Goal: Task Accomplishment & Management: Manage account settings

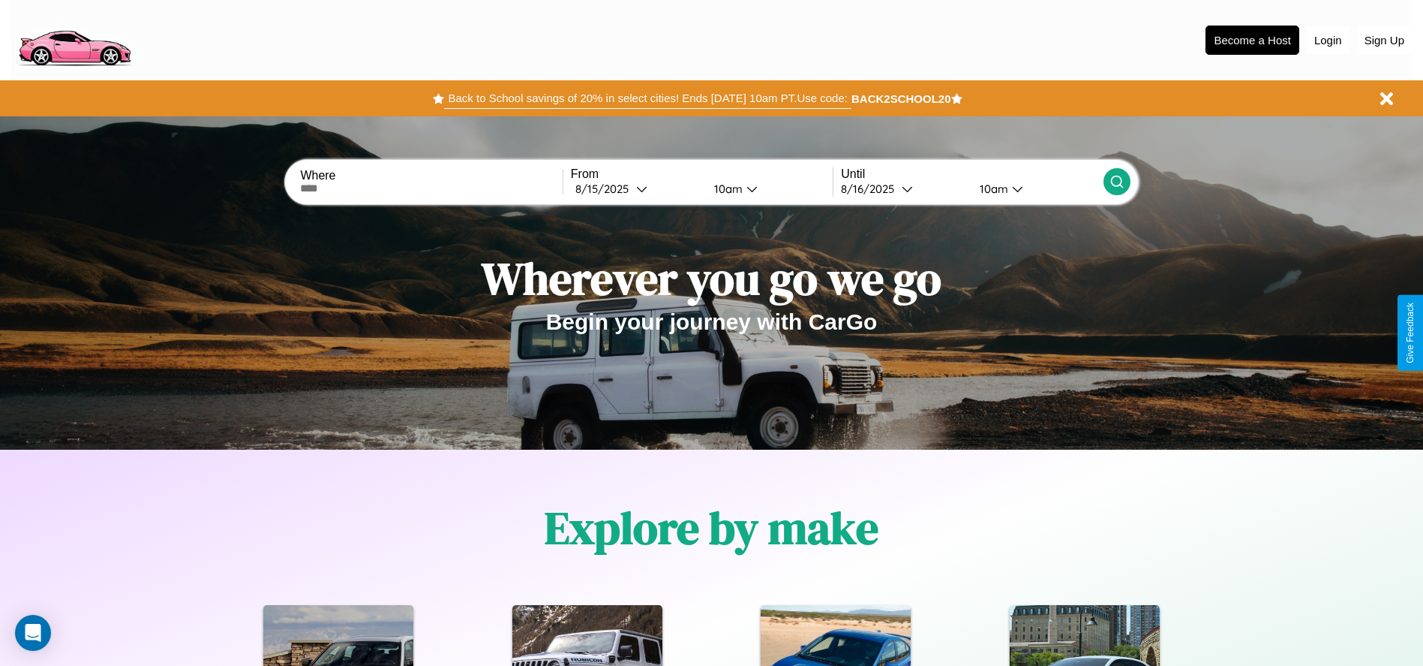
click at [648, 98] on button "Back to School savings of 20% in select cities! Ends [DATE] 10am PT. Use code:" at bounding box center [647, 98] width 407 height 21
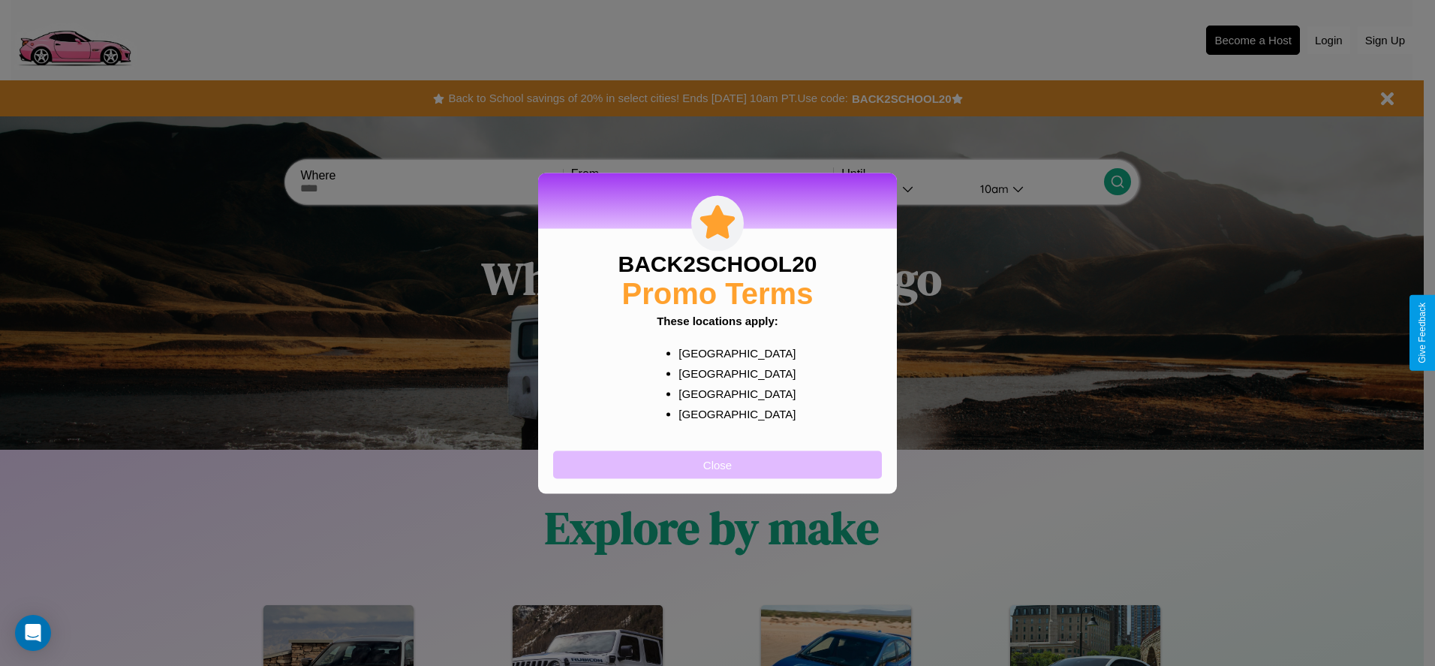
click at [717, 464] on button "Close" at bounding box center [717, 464] width 329 height 28
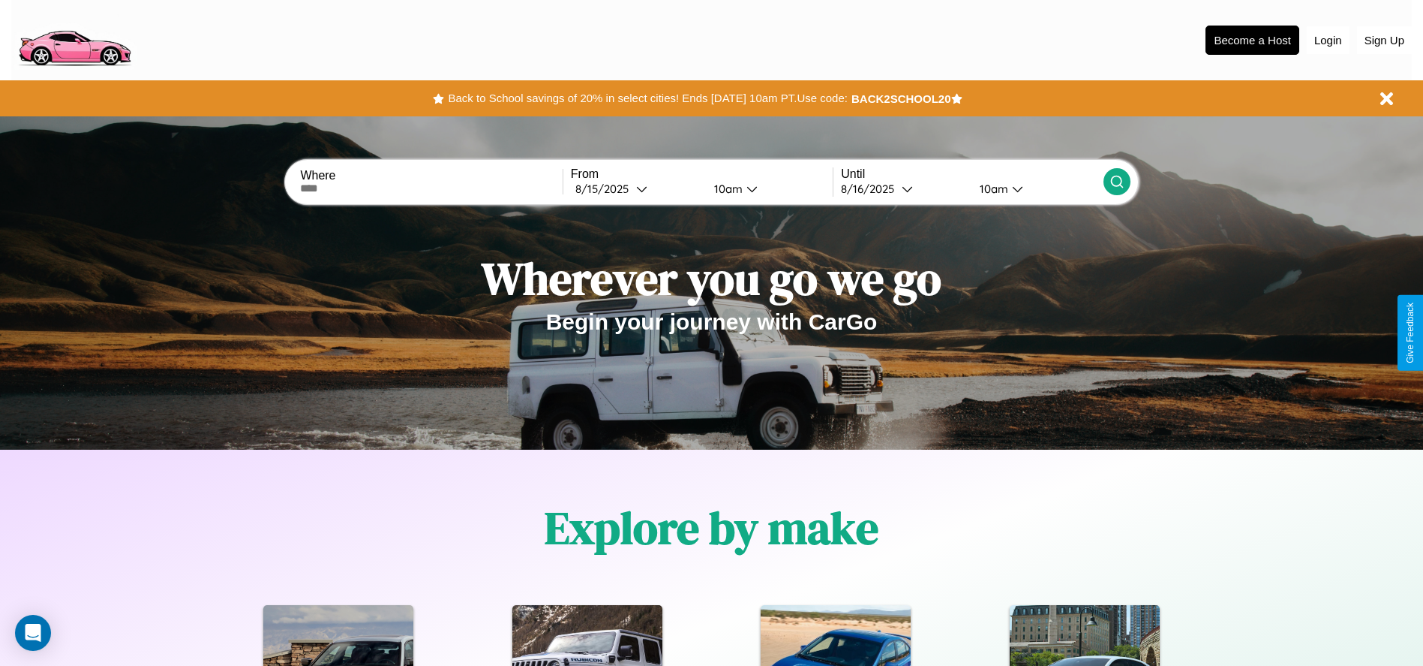
scroll to position [311, 0]
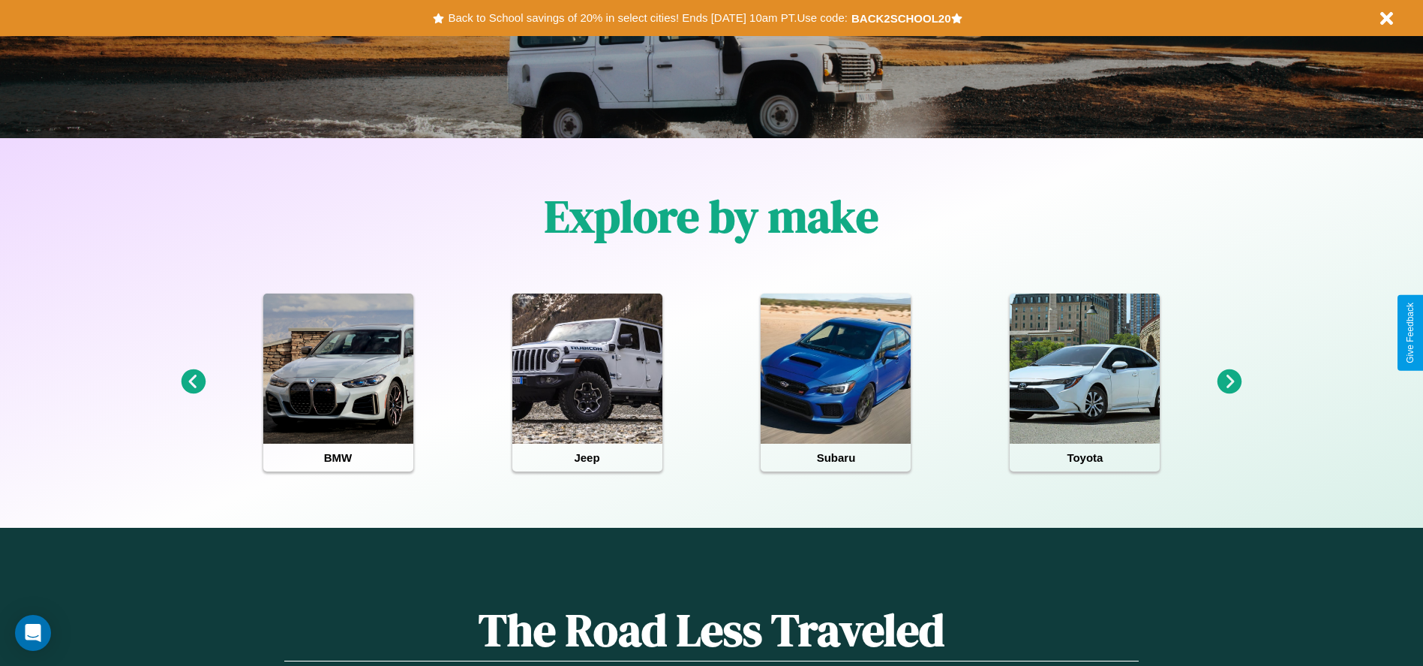
click at [1230, 382] on icon at bounding box center [1230, 381] width 25 height 25
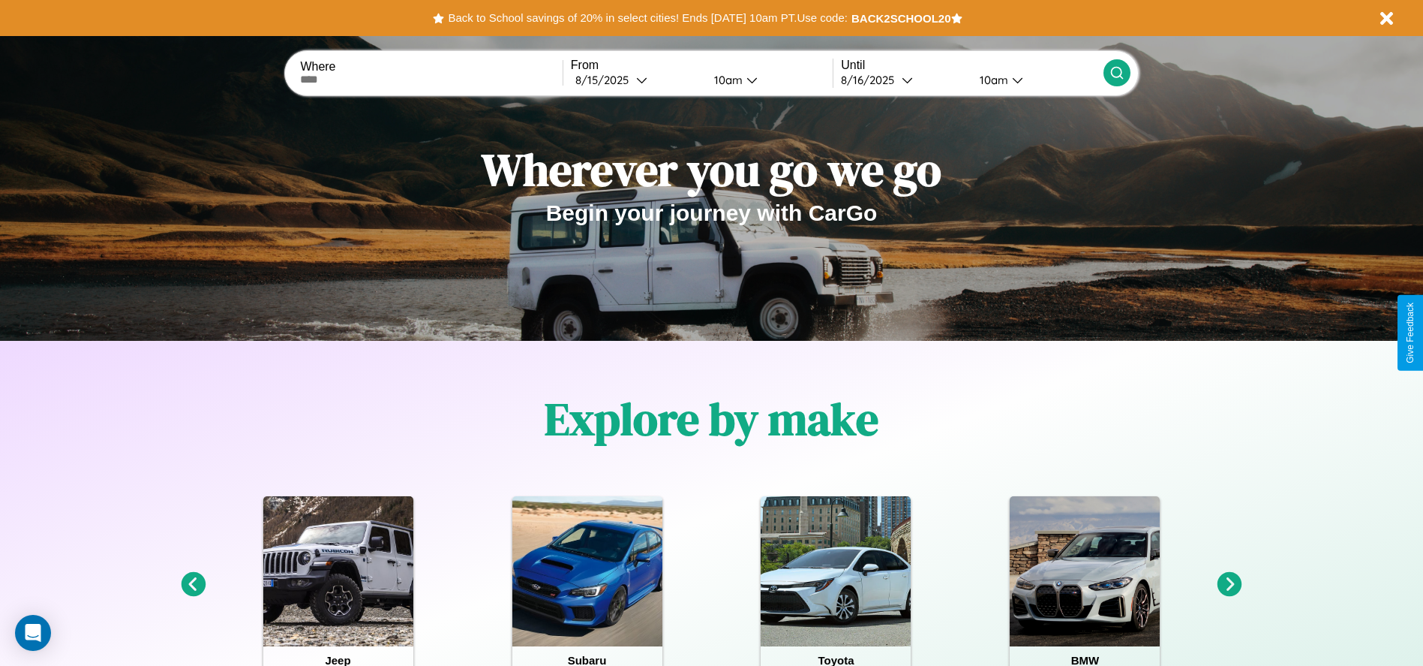
scroll to position [0, 0]
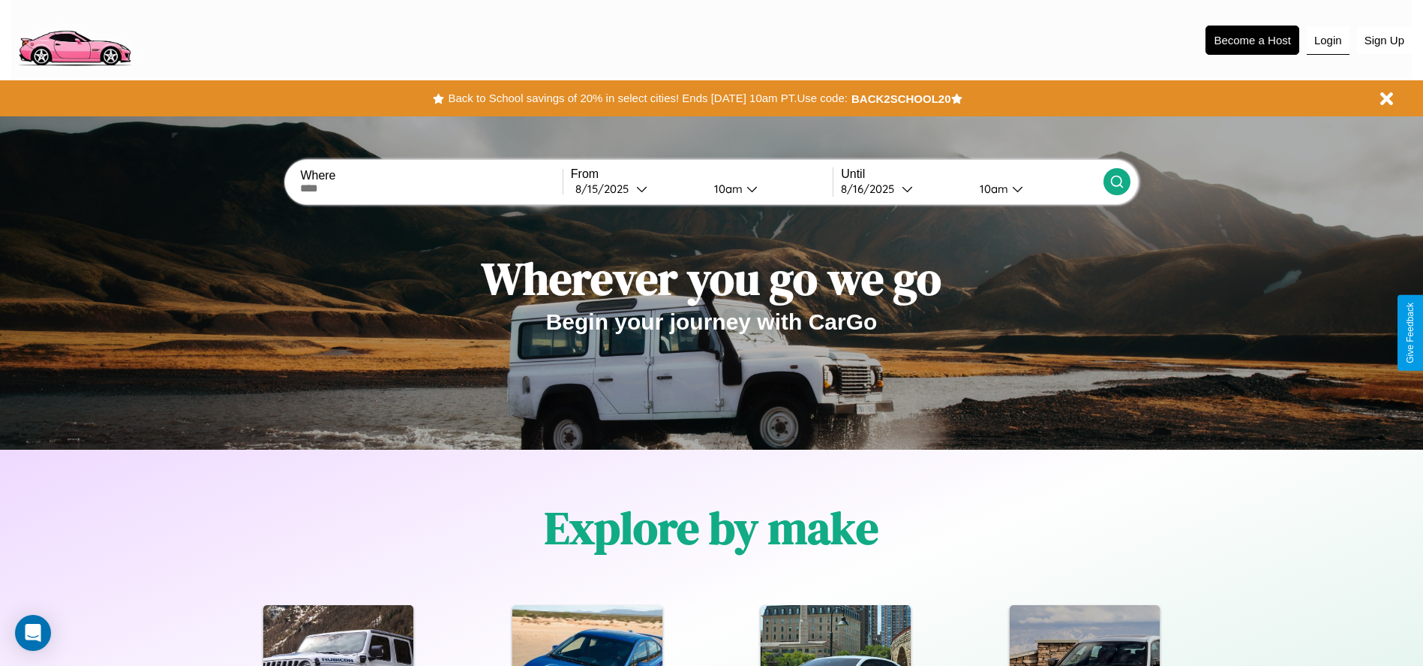
click at [1328, 40] on button "Login" at bounding box center [1328, 40] width 43 height 29
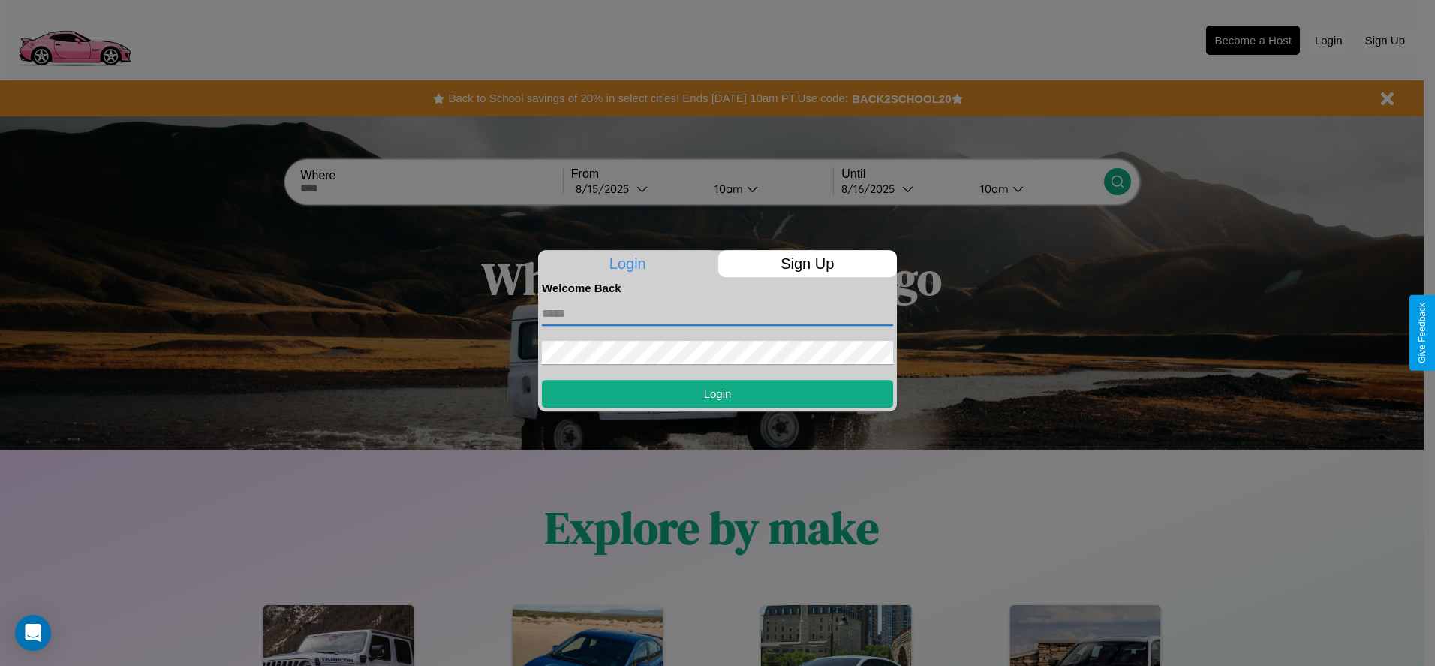
click at [717, 313] on input "text" at bounding box center [717, 314] width 351 height 24
type input "**********"
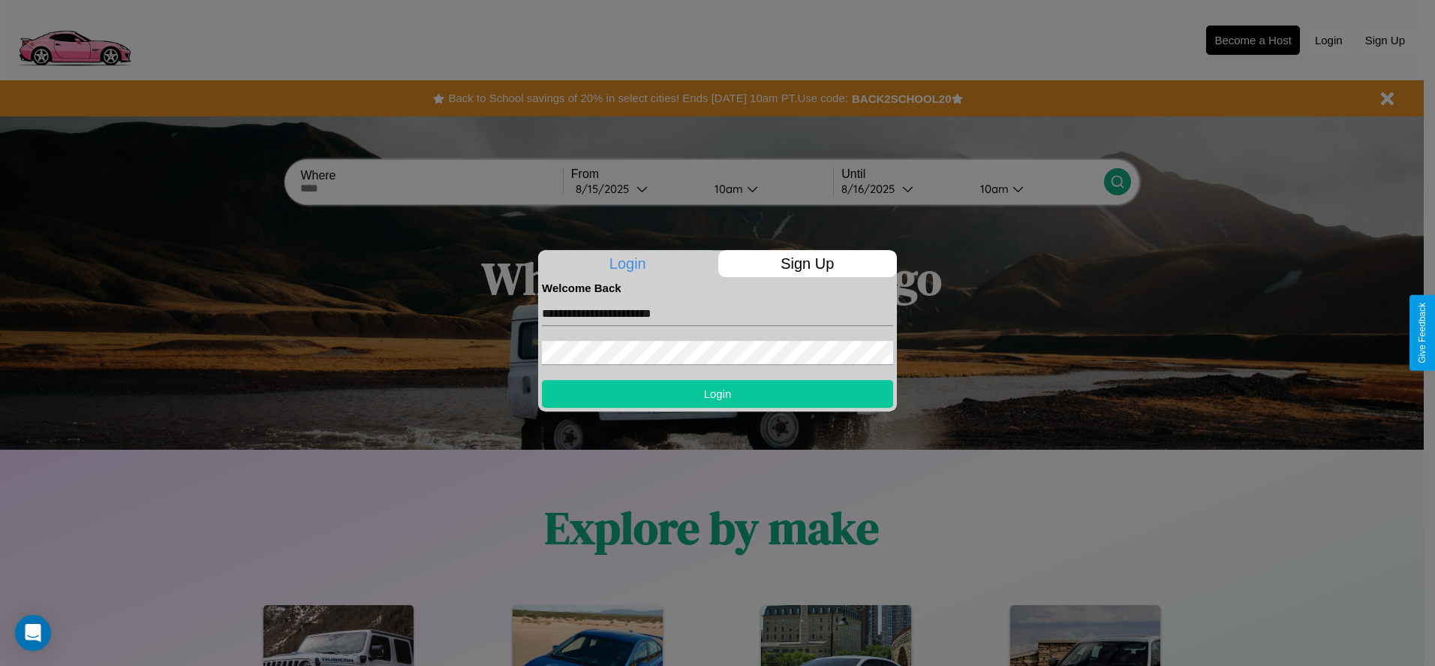
click at [717, 393] on button "Login" at bounding box center [717, 394] width 351 height 28
